Goal: Find specific page/section: Find specific page/section

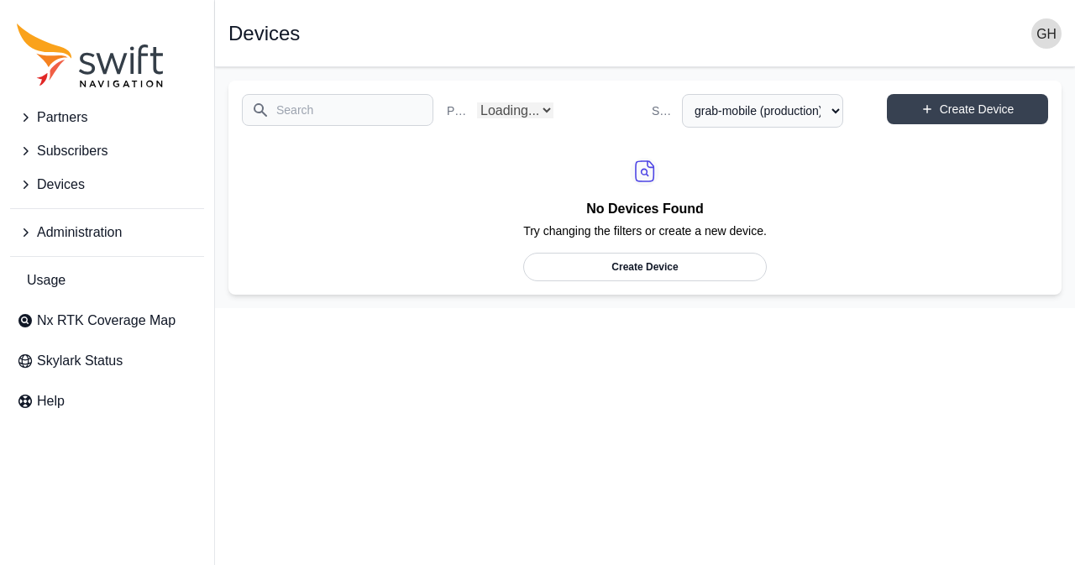
select select "fe55257b-e26b-4112-869a-e544fc77323b"
select select "Partner Name"
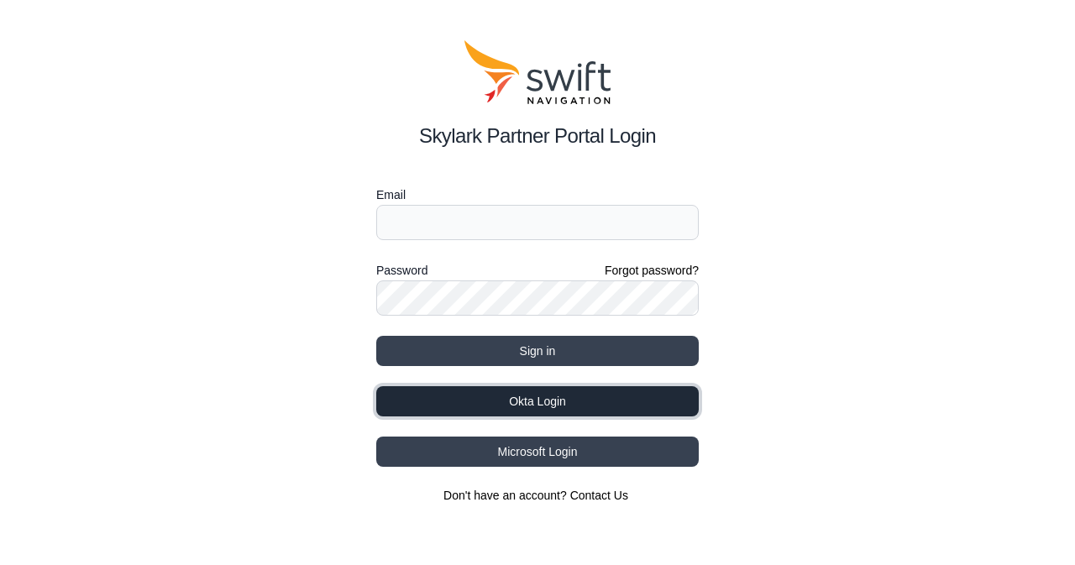
click at [593, 400] on button "Okta Login" at bounding box center [537, 401] width 322 height 30
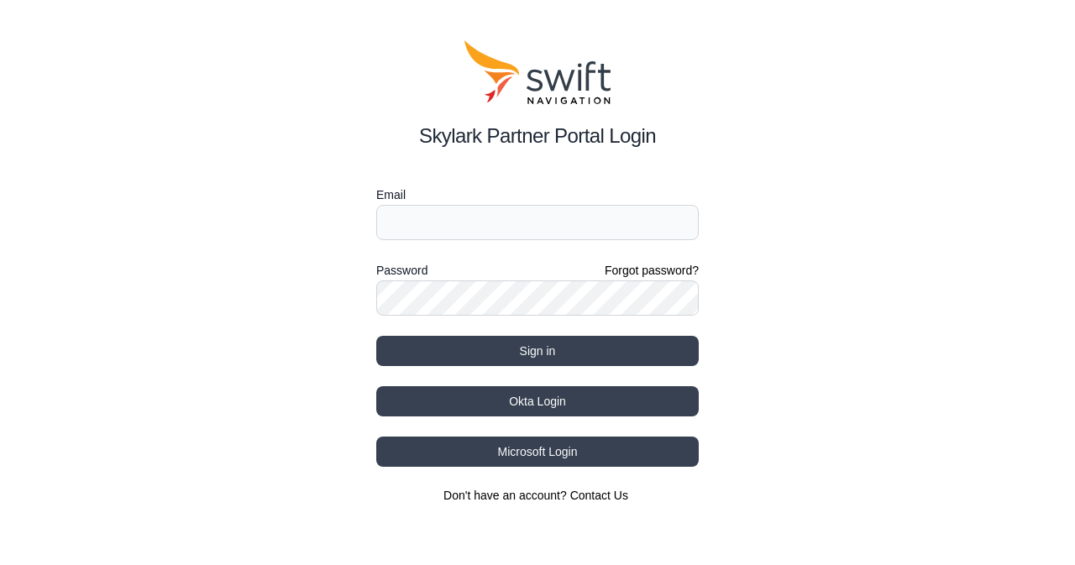
click at [497, 391] on button "Okta Login" at bounding box center [537, 401] width 322 height 30
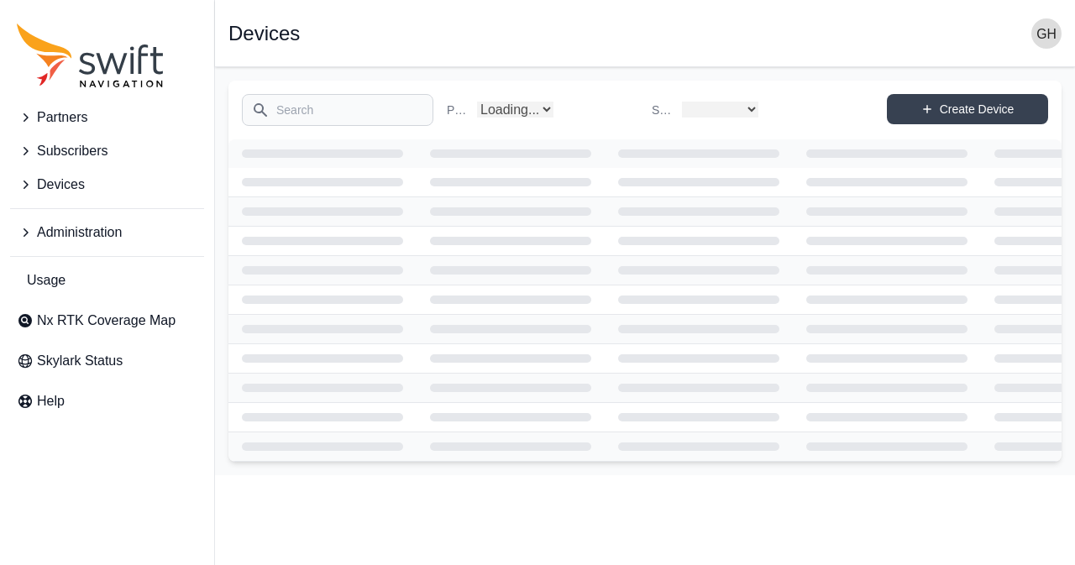
select select
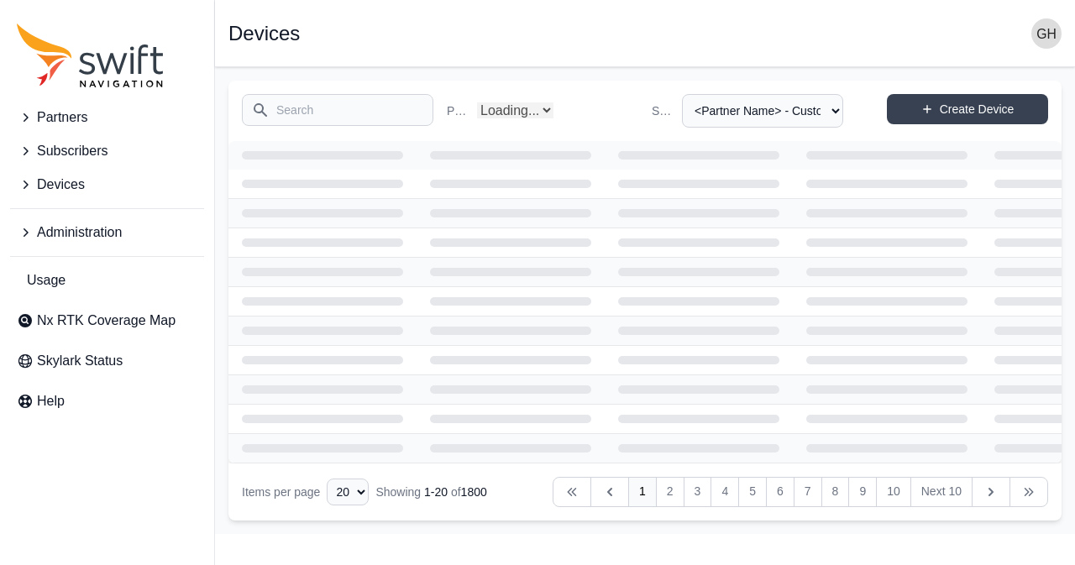
select select "Partner Name"
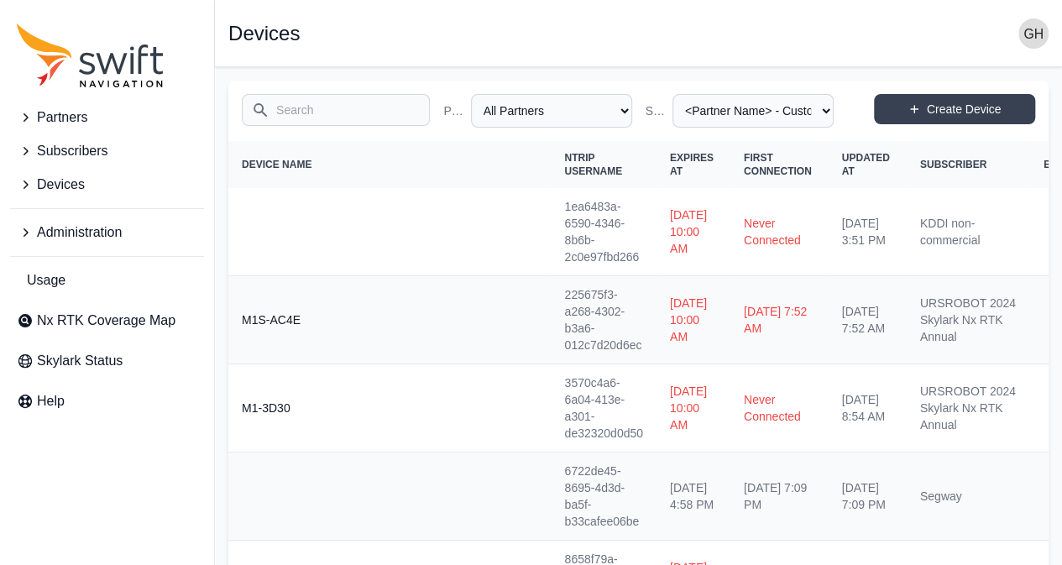
click at [69, 154] on span "Subscribers" at bounding box center [72, 151] width 71 height 20
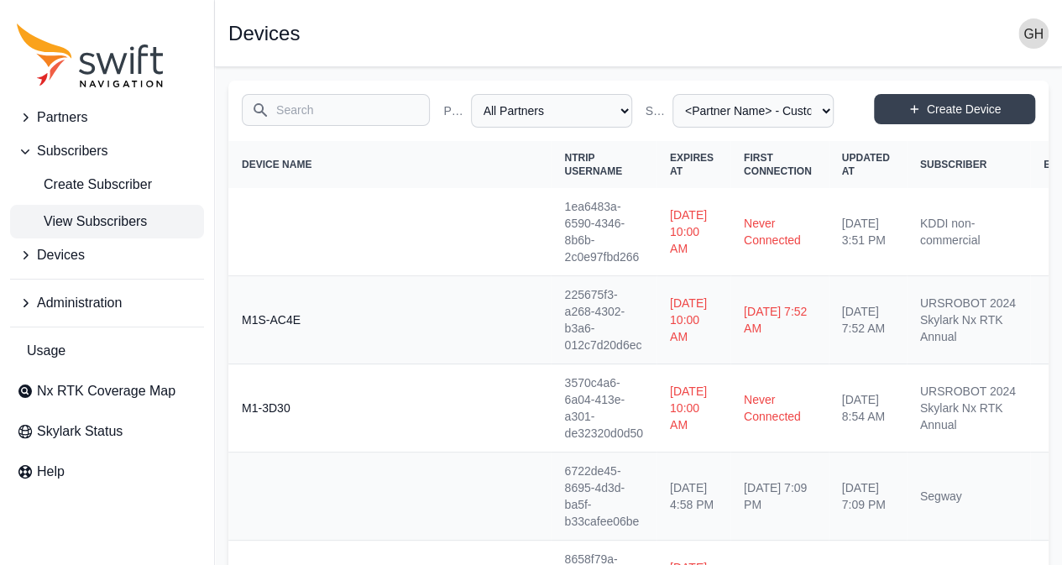
click at [86, 221] on span "View Subscribers" at bounding box center [82, 222] width 130 height 20
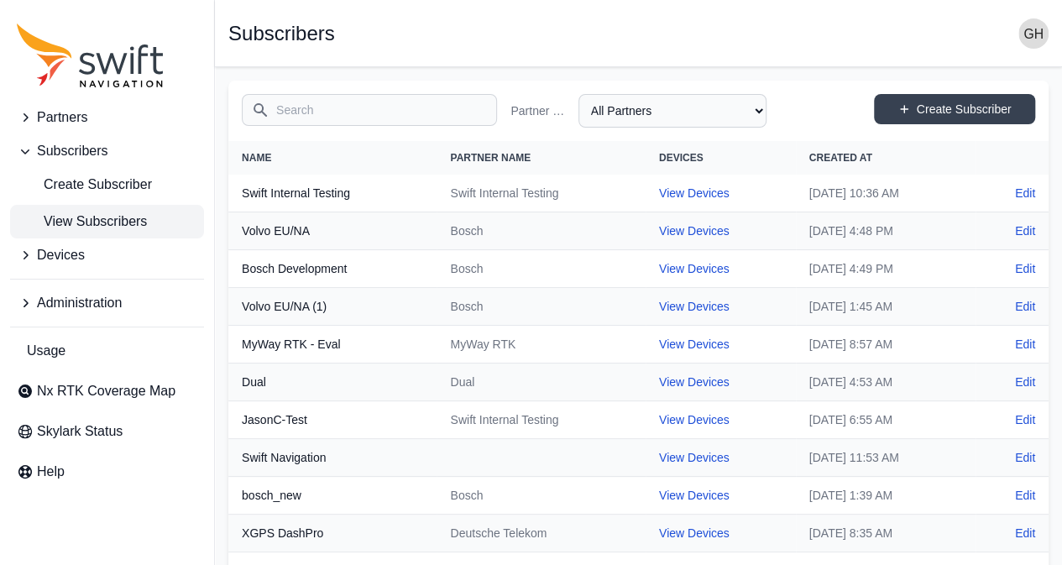
click at [291, 97] on input "Search" at bounding box center [369, 110] width 255 height 32
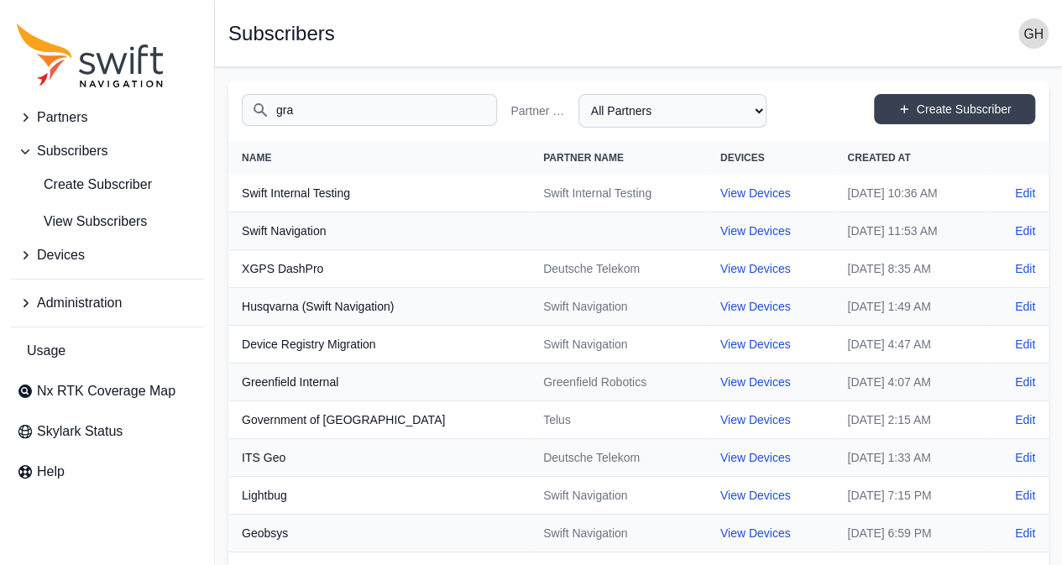
type input "gra"
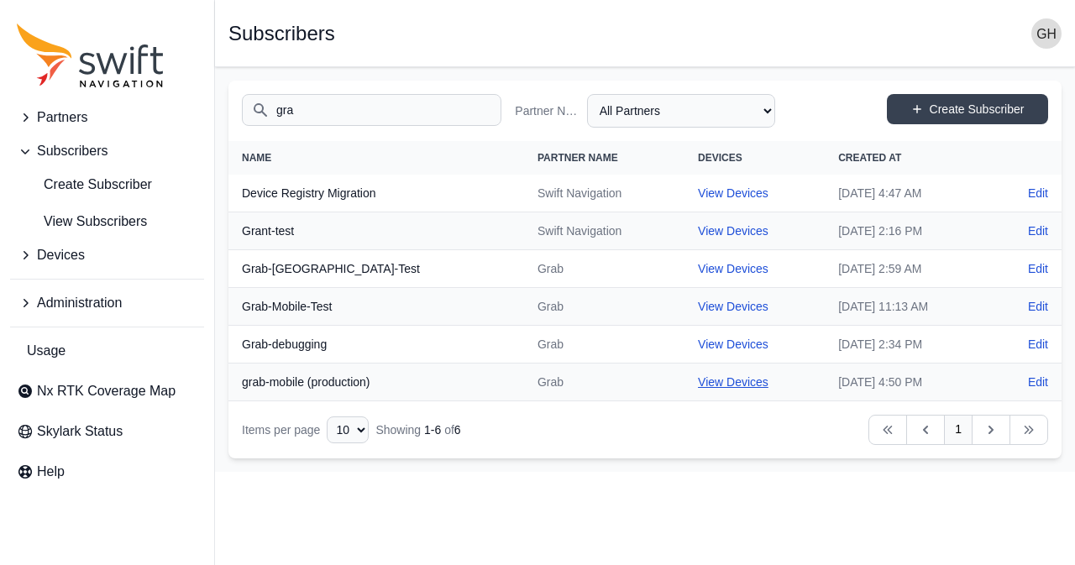
click at [698, 375] on link "View Devices" at bounding box center [733, 381] width 71 height 13
select select "fe55257b-e26b-4112-869a-e544fc77323b"
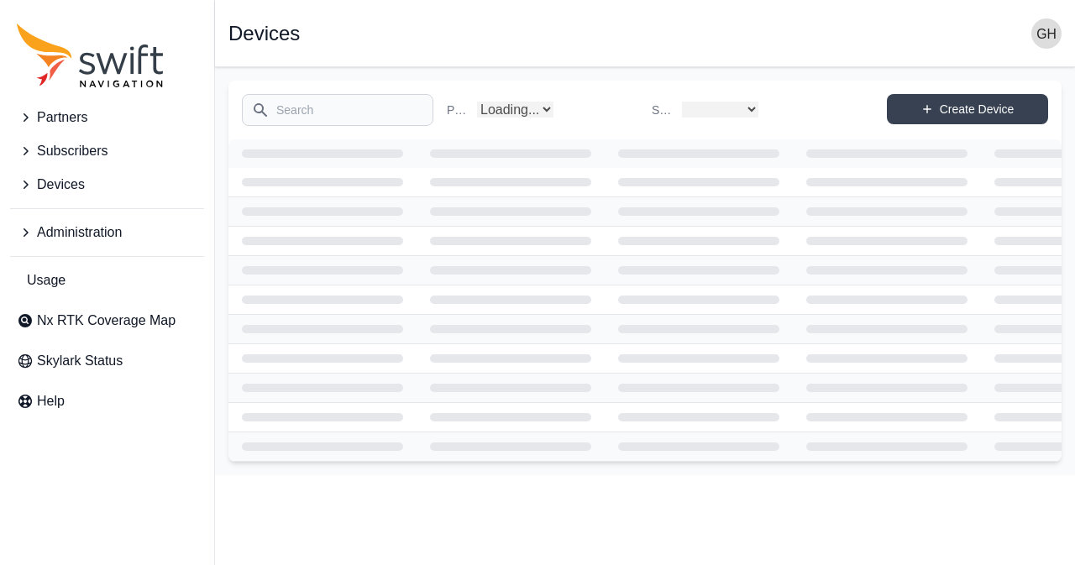
select select "fe55257b-e26b-4112-869a-e544fc77323b"
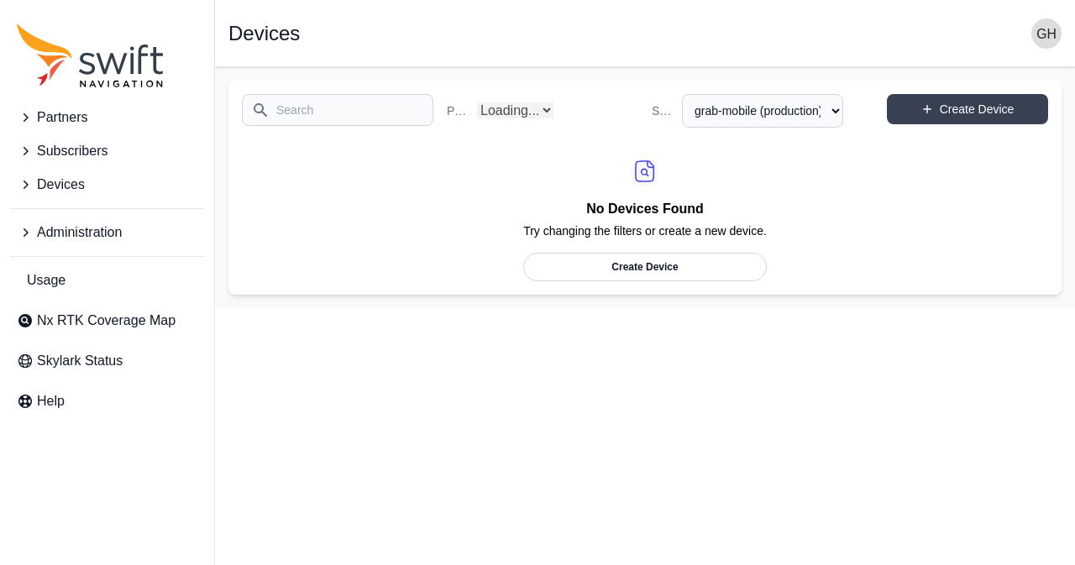
select select "Partner Name"
click at [304, 113] on input "Search" at bounding box center [337, 110] width 191 height 32
type input "grab"
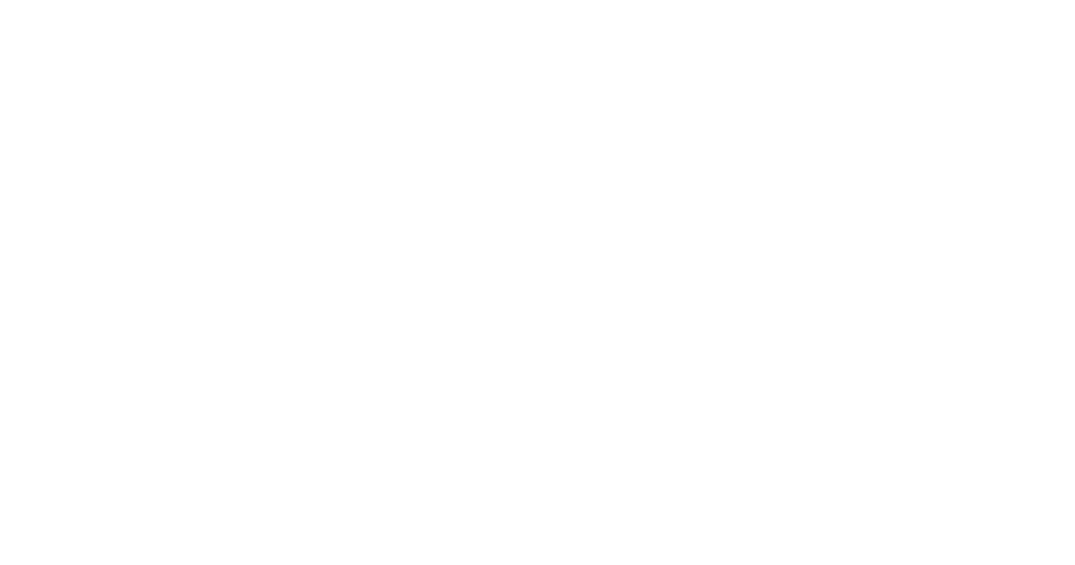
select select
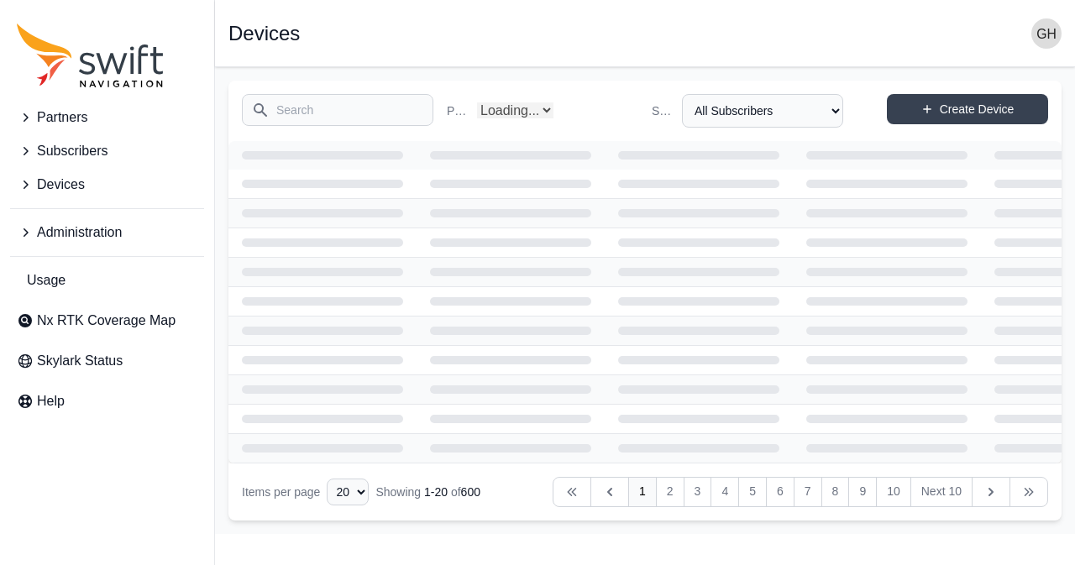
select select "Partner Name"
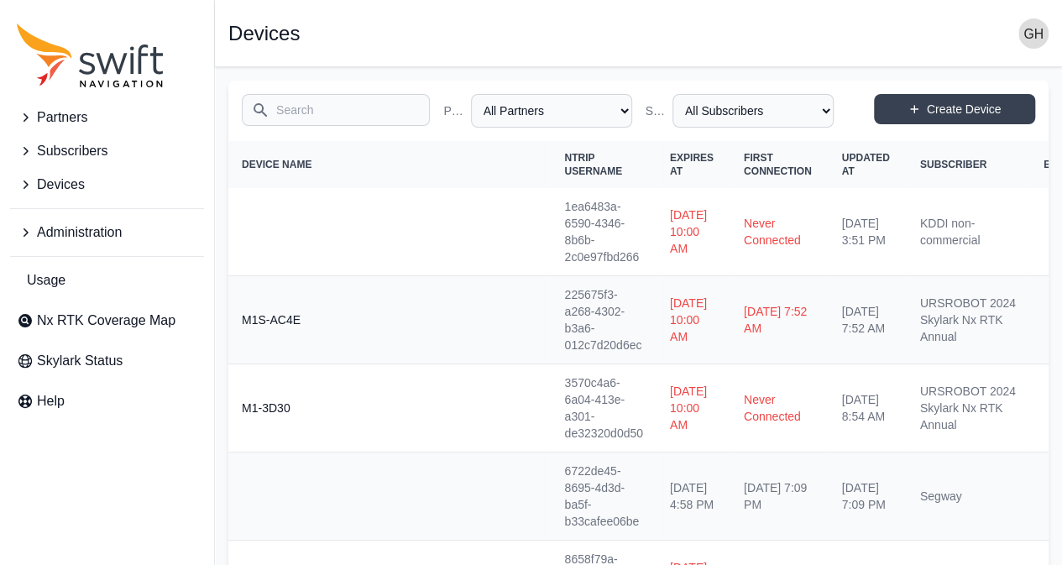
click at [84, 144] on span "Subscribers" at bounding box center [72, 151] width 71 height 20
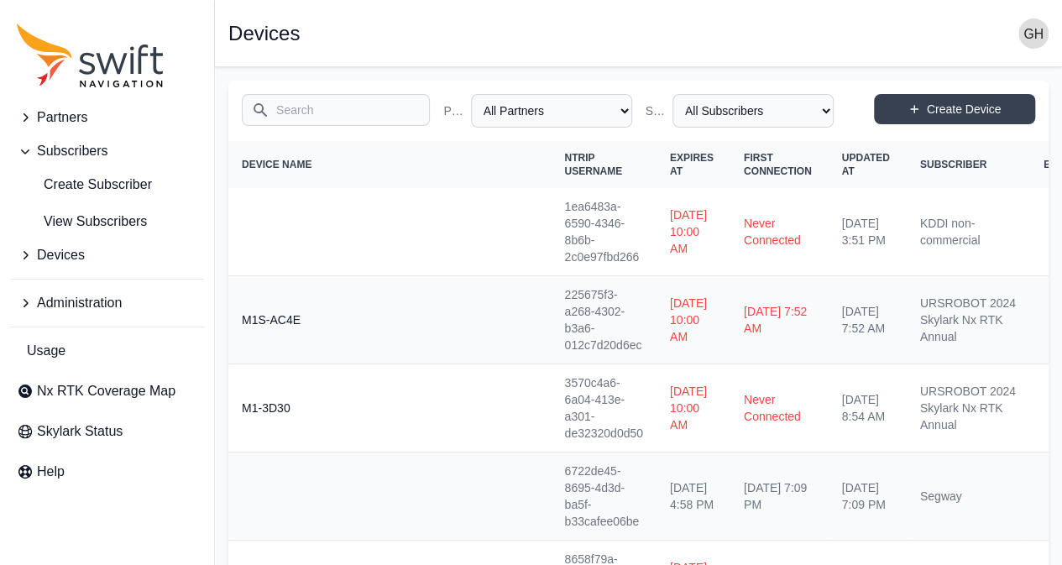
click at [97, 240] on button "Devices" at bounding box center [107, 255] width 194 height 34
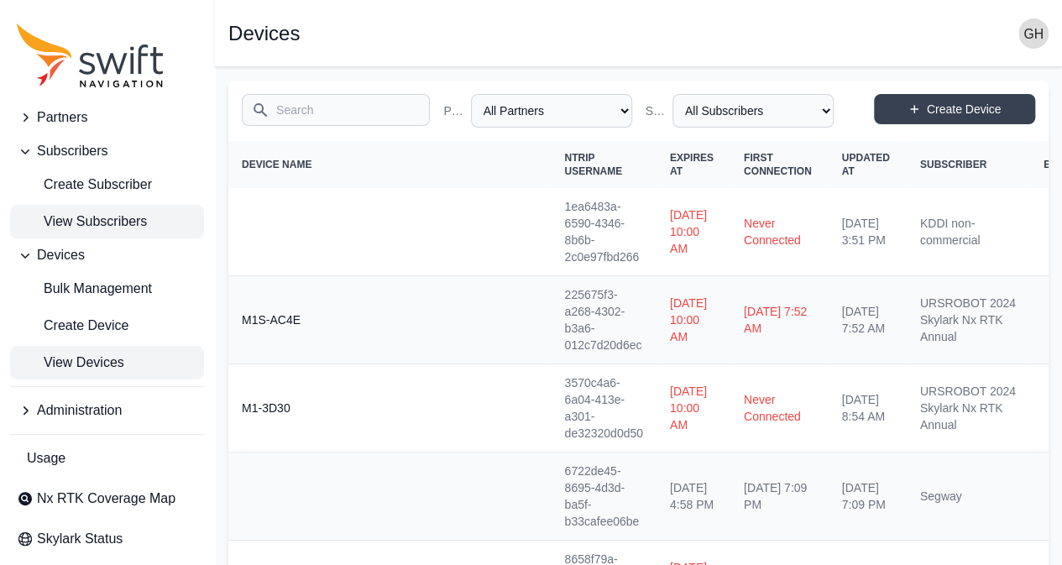
click at [103, 223] on span "View Subscribers" at bounding box center [82, 222] width 130 height 20
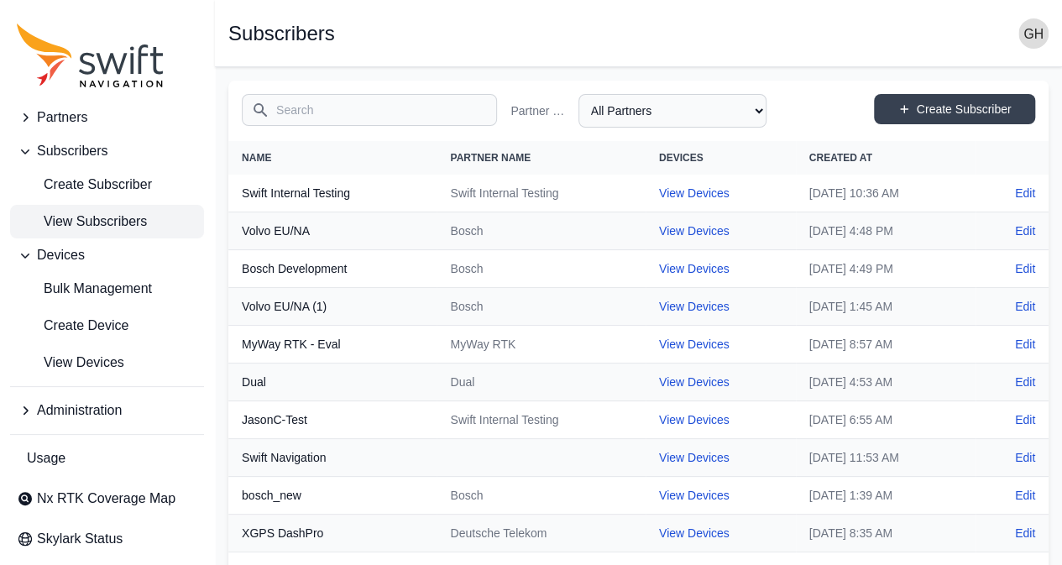
click at [359, 107] on input "Search" at bounding box center [369, 110] width 255 height 32
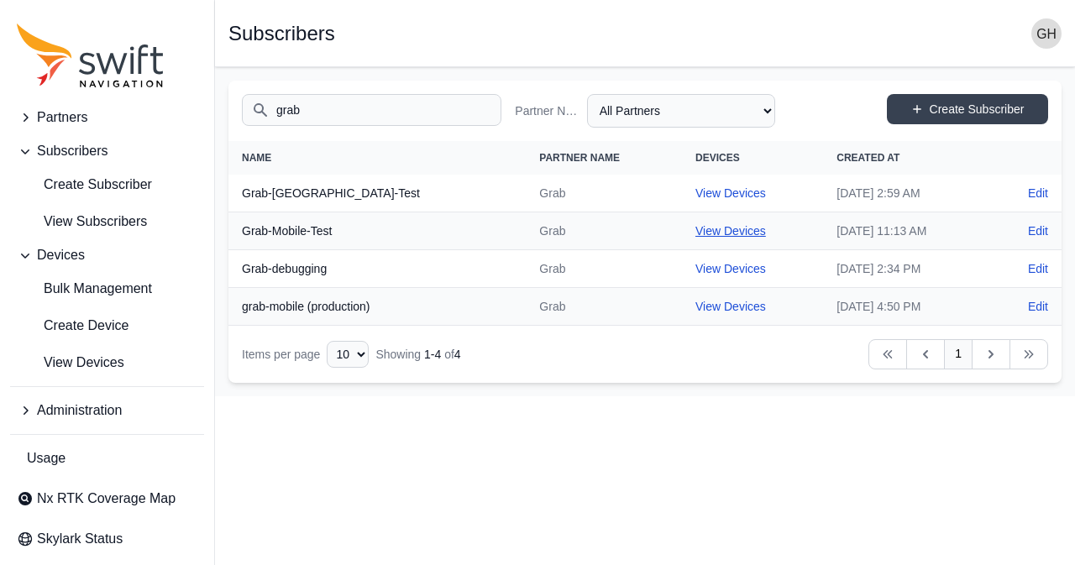
type input "grab"
click at [695, 224] on link "View Devices" at bounding box center [730, 230] width 71 height 13
select select "b73d4de2-6dbc-4011-9928-ae142f8bb209"
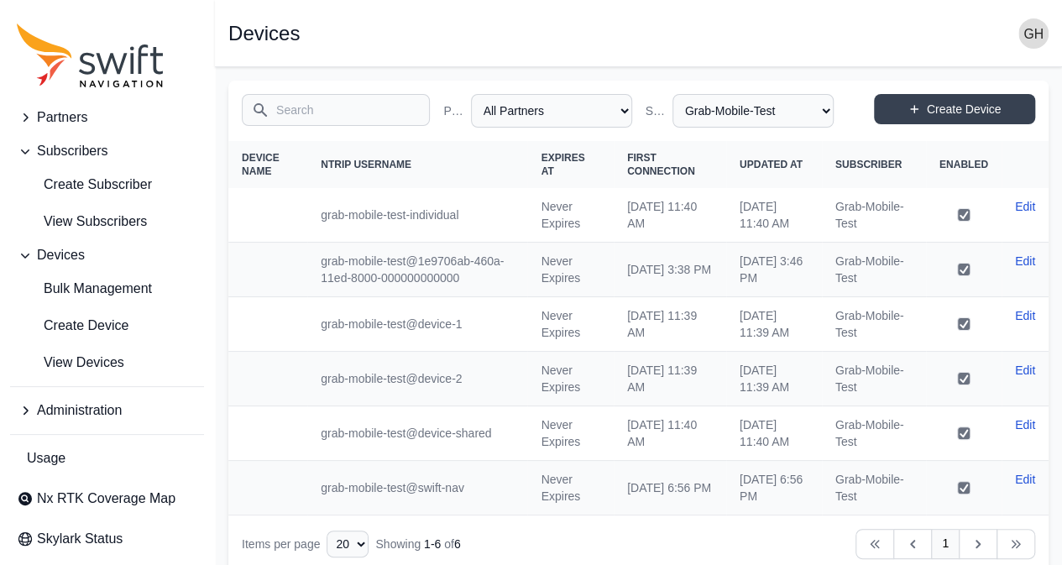
click at [296, 110] on input "Search" at bounding box center [336, 110] width 188 height 32
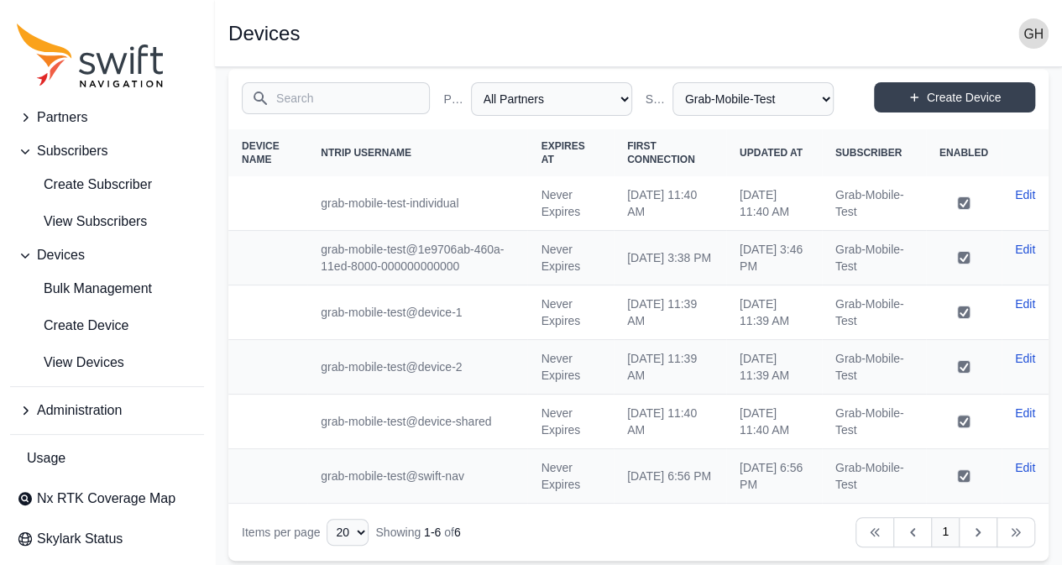
scroll to position [16, 0]
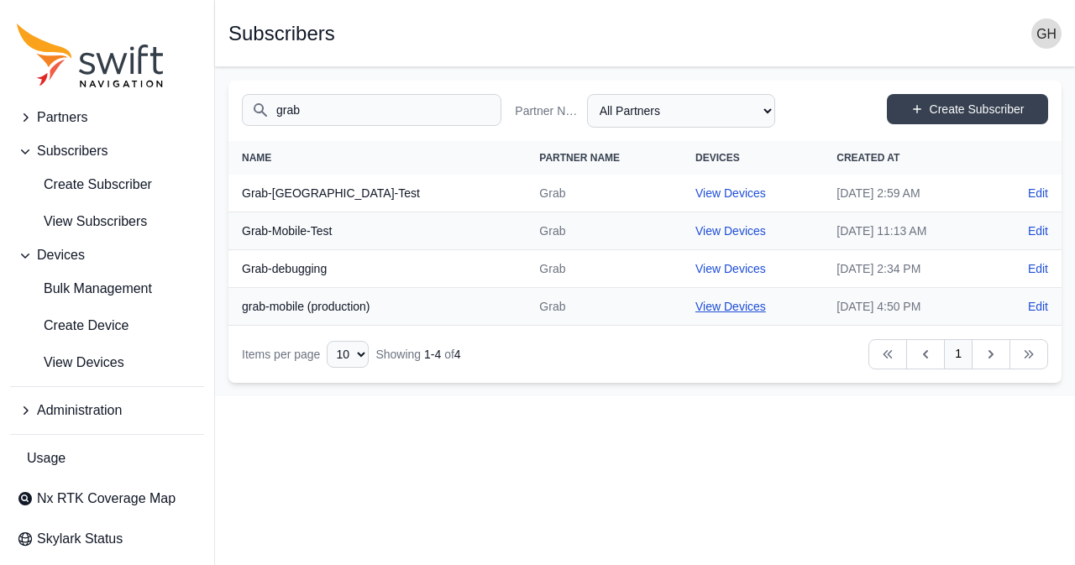
click at [695, 306] on link "View Devices" at bounding box center [730, 306] width 71 height 13
select select "fe55257b-e26b-4112-869a-e544fc77323b"
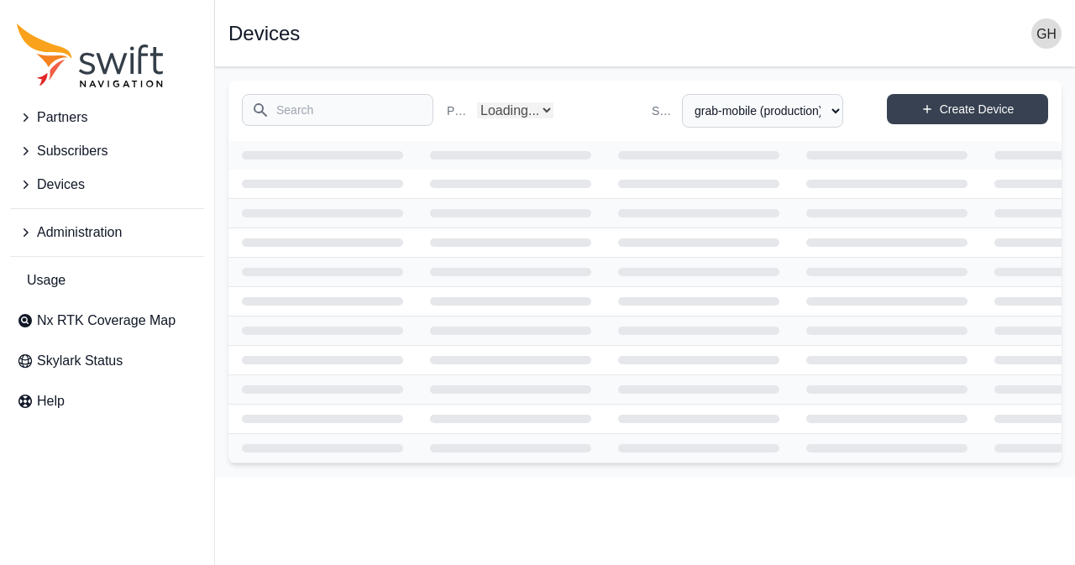
select select "fe55257b-e26b-4112-869a-e544fc77323b"
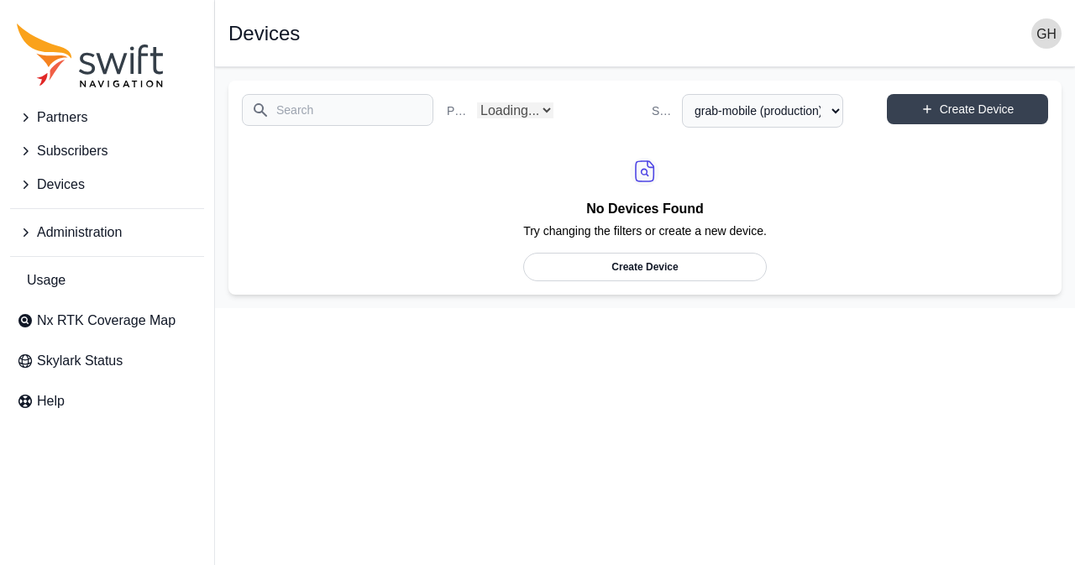
select select "Partner Name"
